Goal: Understand process/instructions

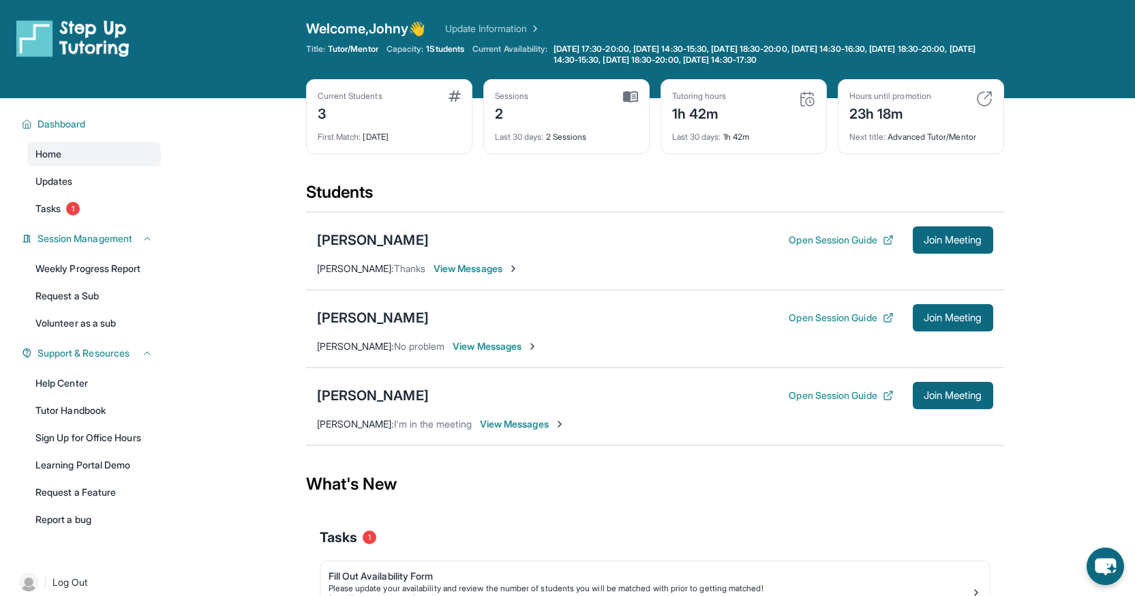
scroll to position [37, 0]
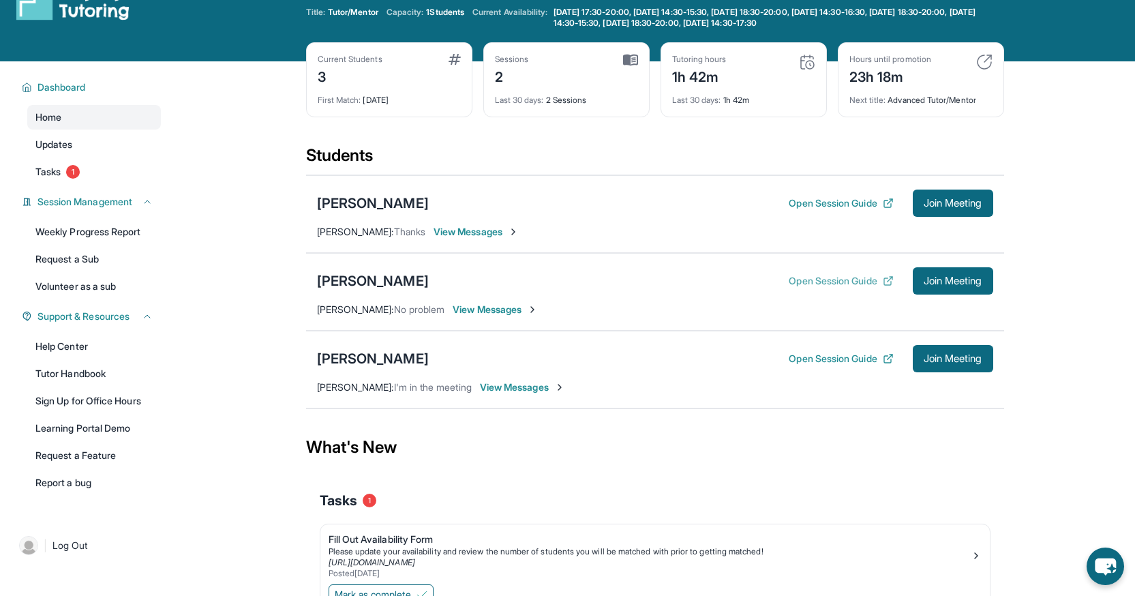
click at [828, 283] on button "Open Session Guide" at bounding box center [841, 281] width 104 height 14
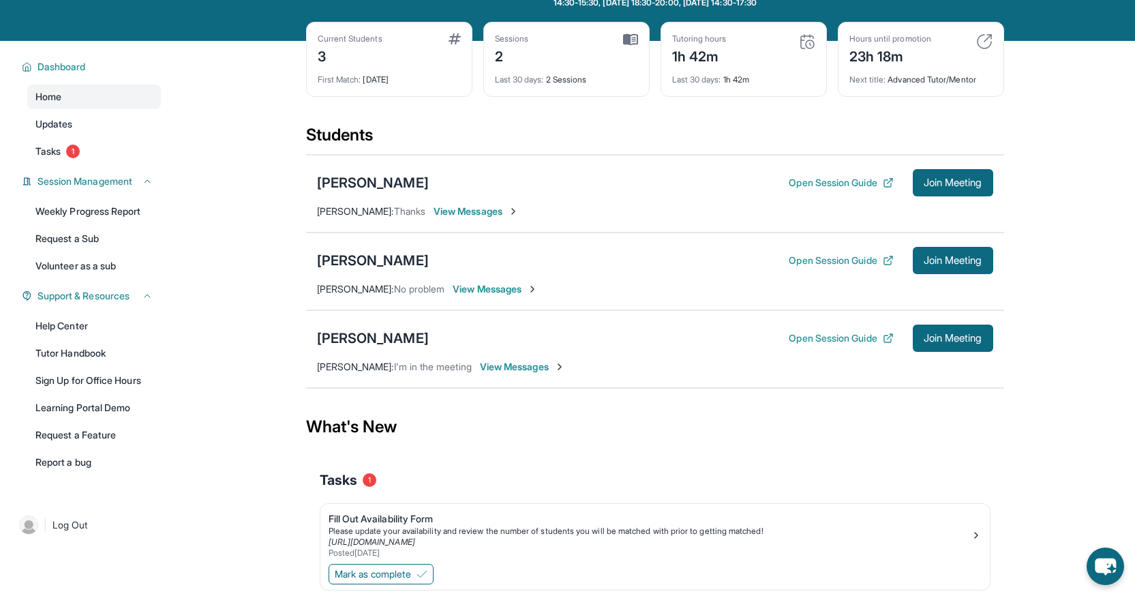
scroll to position [0, 0]
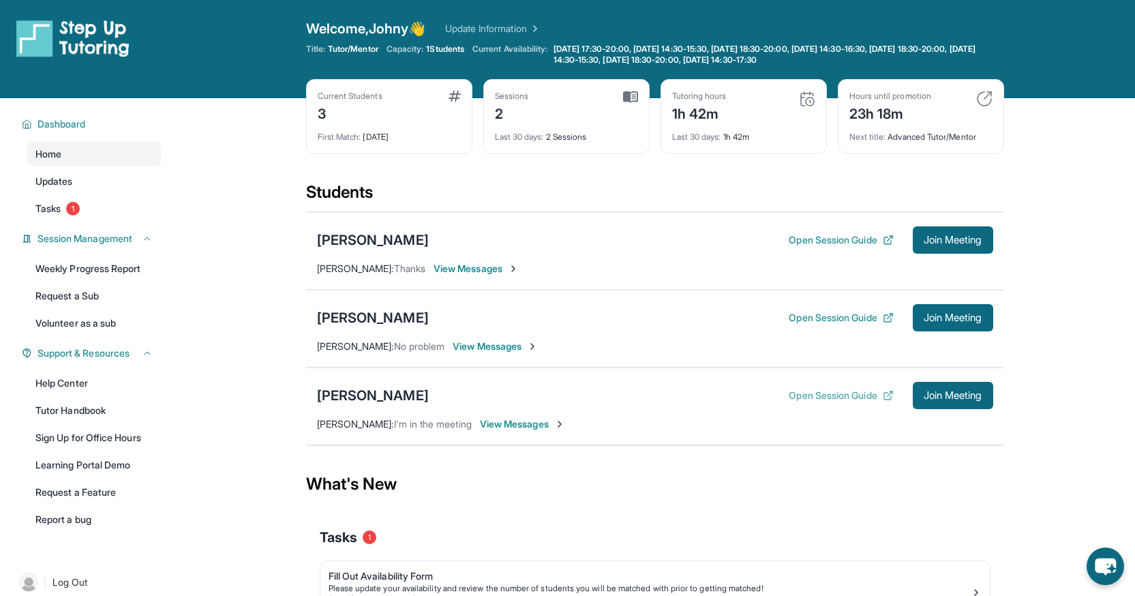
click at [841, 396] on button "Open Session Guide" at bounding box center [841, 396] width 104 height 14
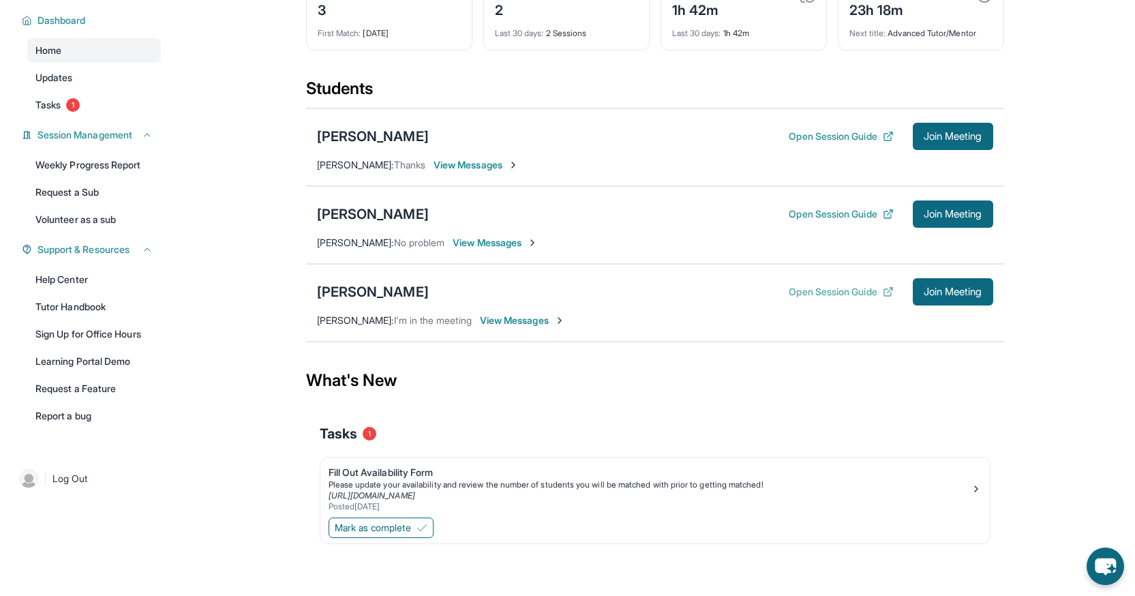
click at [816, 293] on button "Open Session Guide" at bounding box center [841, 292] width 104 height 14
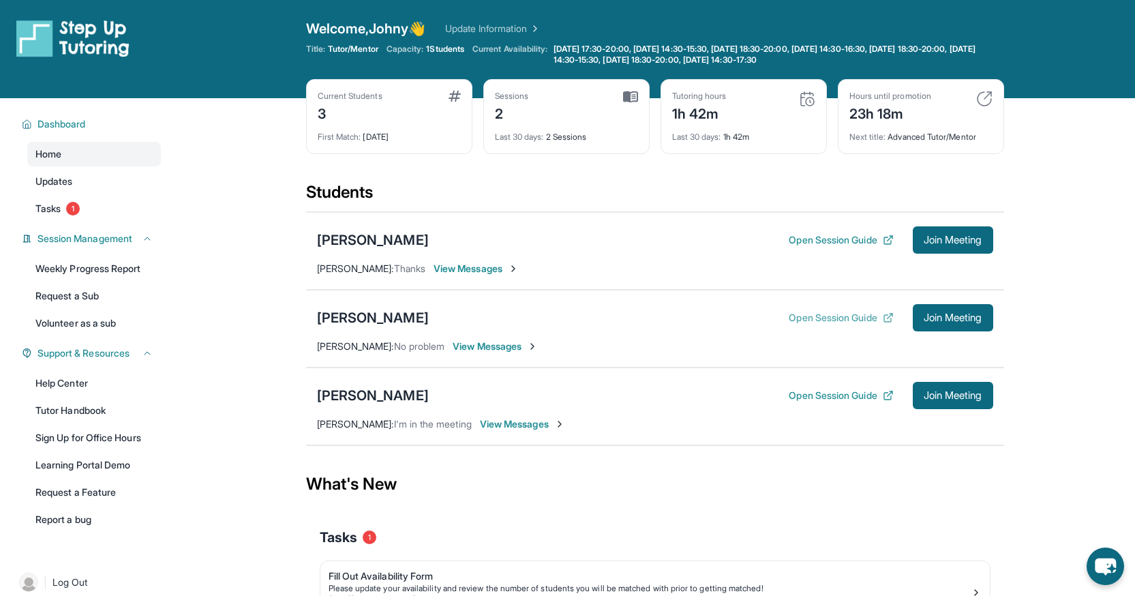
click at [798, 316] on button "Open Session Guide" at bounding box center [841, 318] width 104 height 14
